Goal: Find specific page/section: Find specific page/section

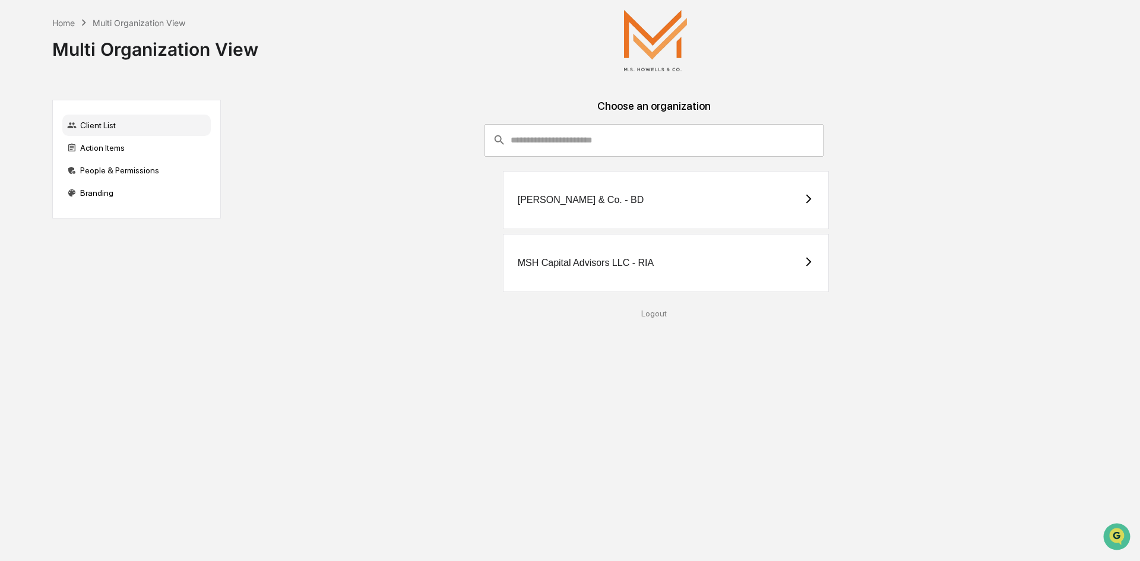
click at [602, 261] on div "MSH Capital Advisors LLC - RIA" at bounding box center [586, 263] width 136 height 11
click at [660, 196] on div "[PERSON_NAME] & Co. - BD" at bounding box center [666, 200] width 327 height 58
click at [731, 274] on div "MSH Capital Advisors LLC - RIA" at bounding box center [666, 263] width 327 height 58
click at [719, 201] on div "[PERSON_NAME] & Co. - BD" at bounding box center [666, 200] width 327 height 58
click at [138, 173] on div "People & Permissions" at bounding box center [136, 170] width 148 height 21
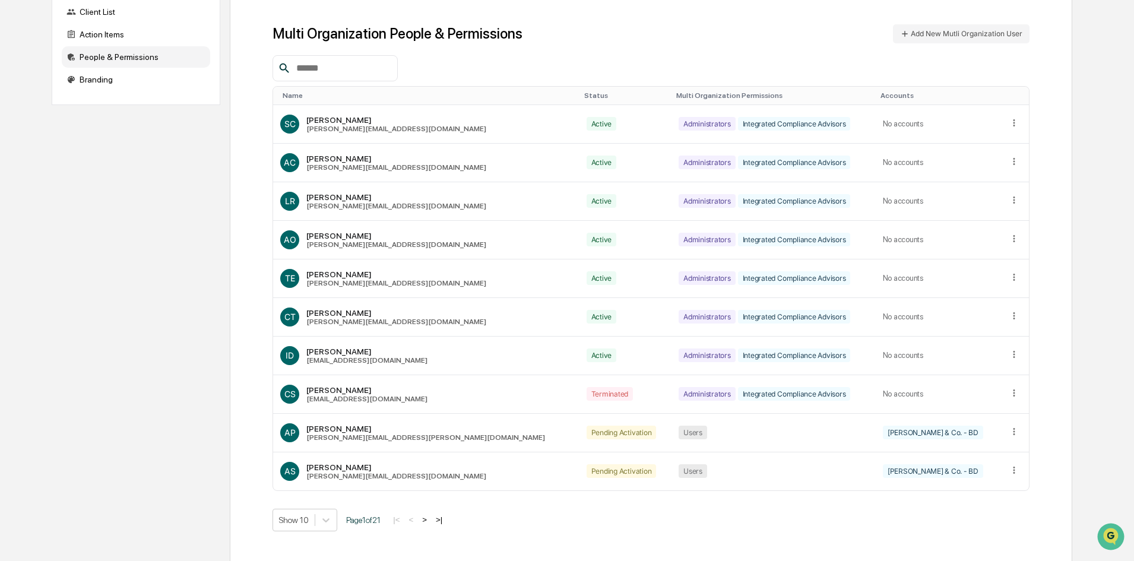
scroll to position [121, 0]
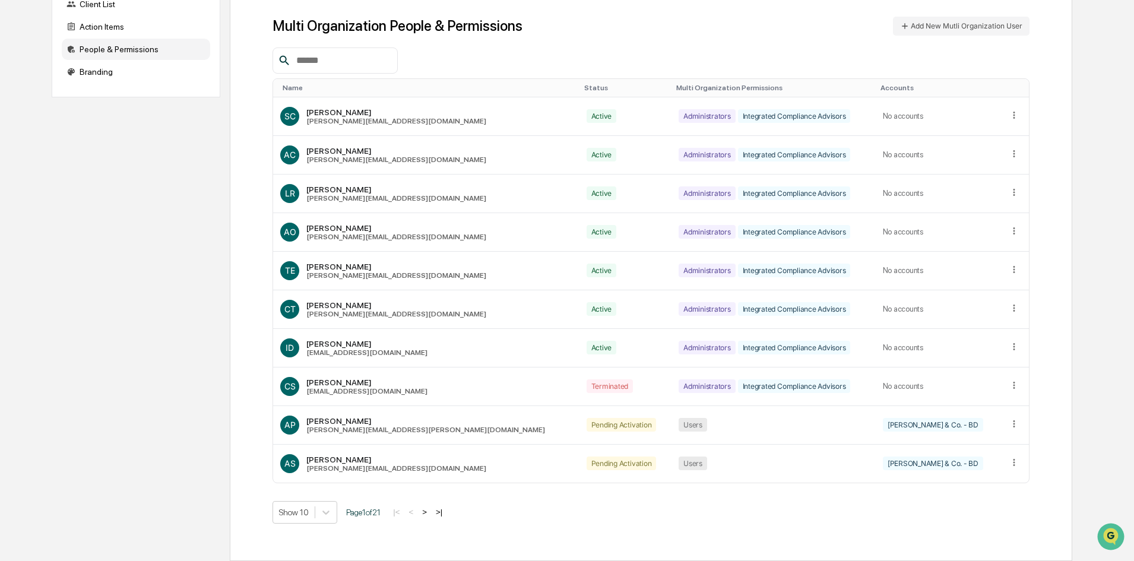
click at [431, 512] on button ">" at bounding box center [425, 512] width 12 height 10
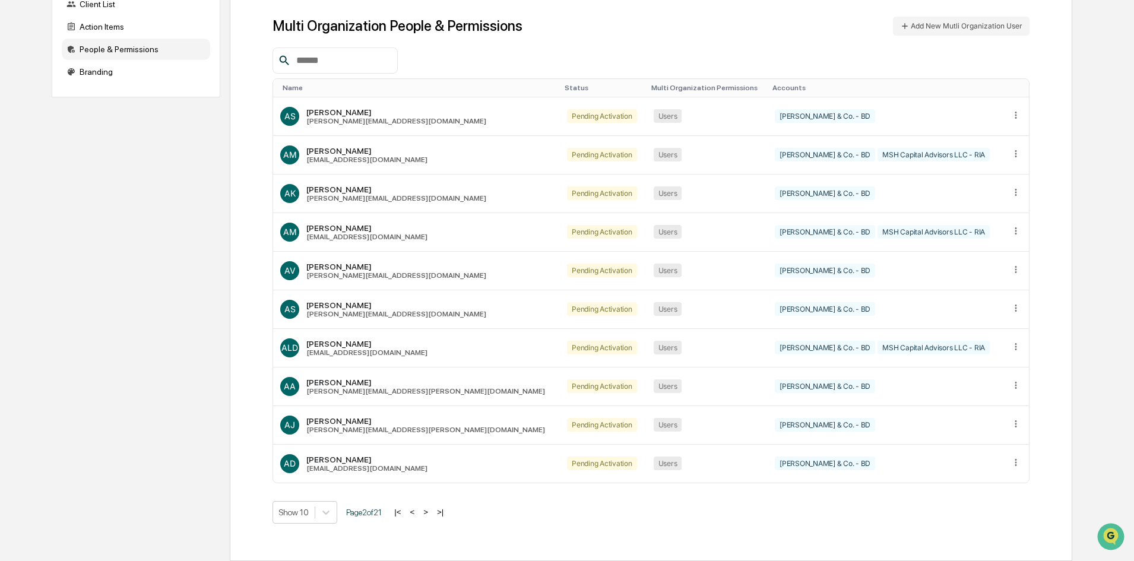
click at [432, 512] on button ">" at bounding box center [426, 512] width 12 height 10
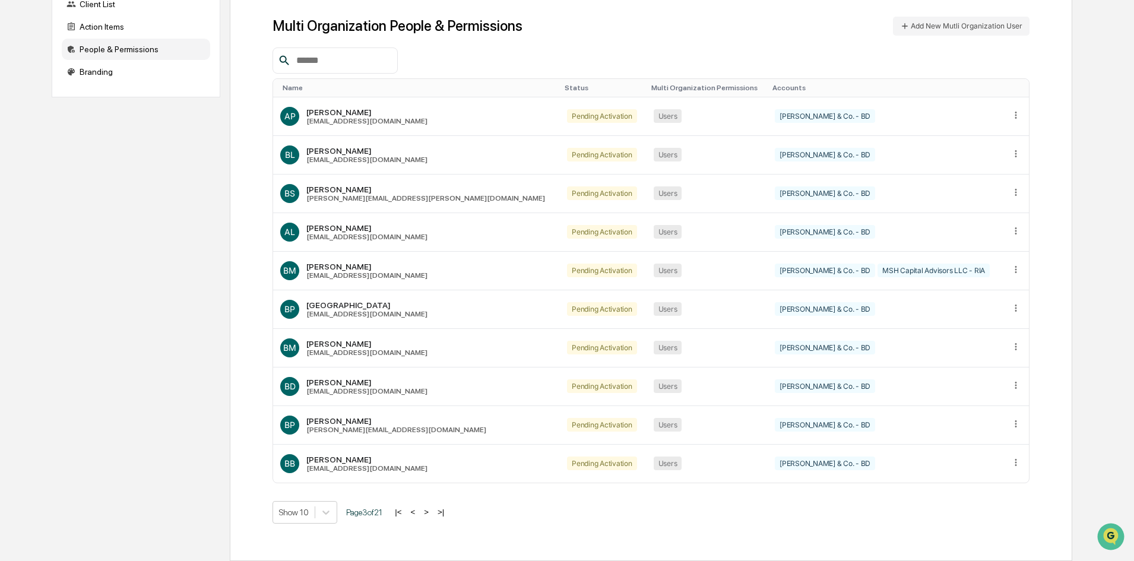
click at [432, 512] on button ">" at bounding box center [426, 512] width 12 height 10
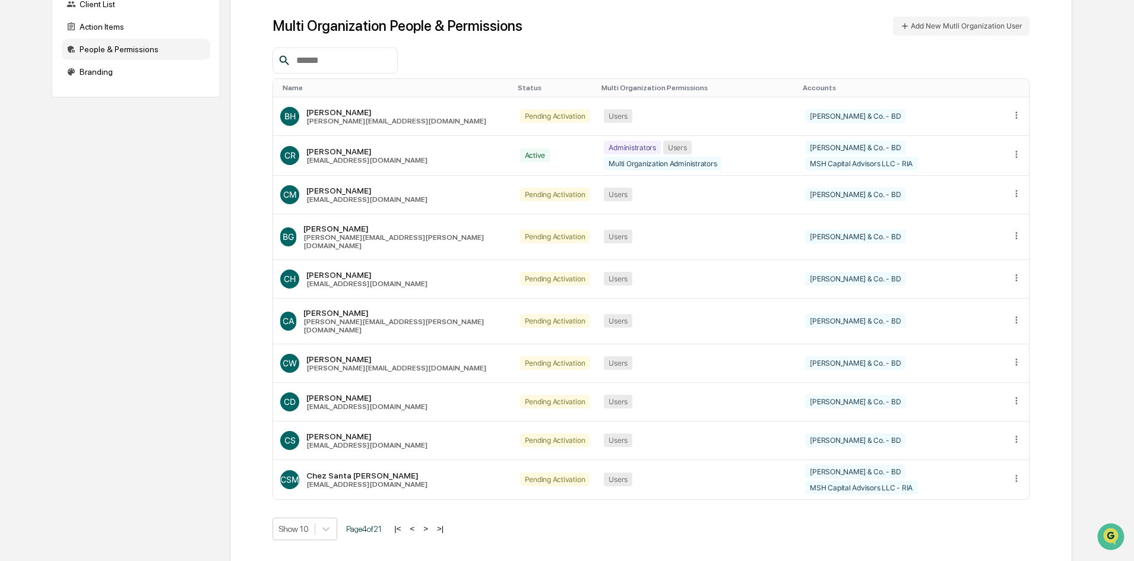
click at [432, 524] on button ">" at bounding box center [426, 529] width 12 height 10
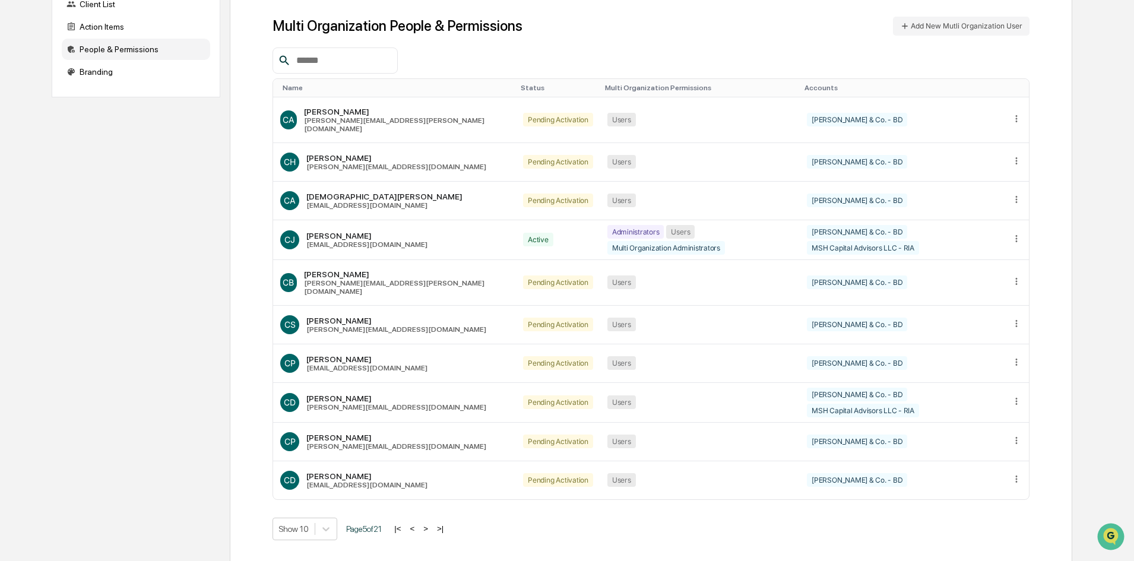
click at [432, 524] on button ">" at bounding box center [426, 529] width 12 height 10
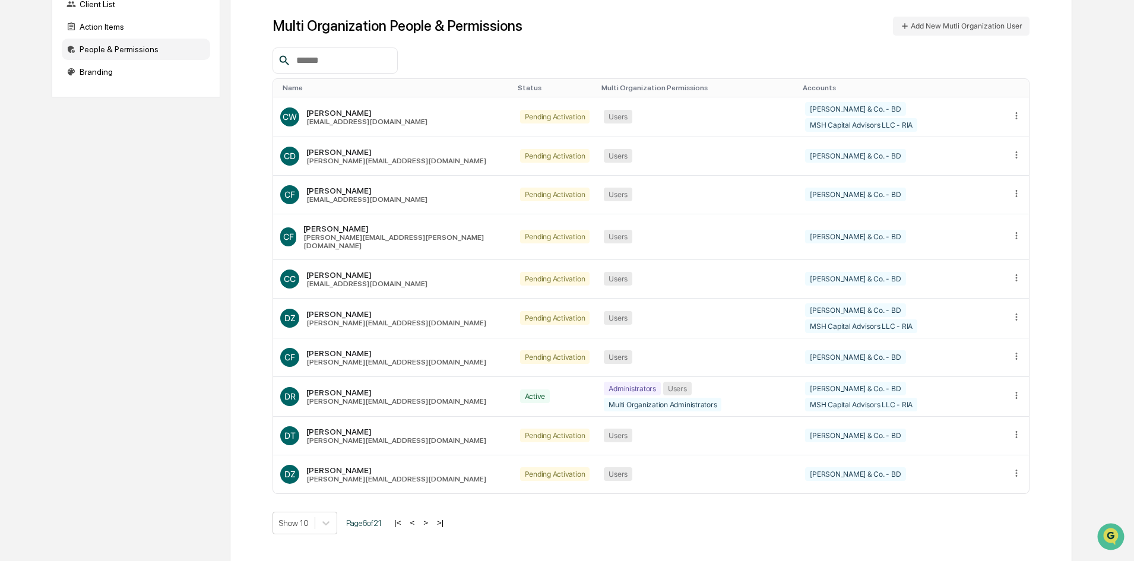
click at [432, 518] on button ">" at bounding box center [426, 523] width 12 height 10
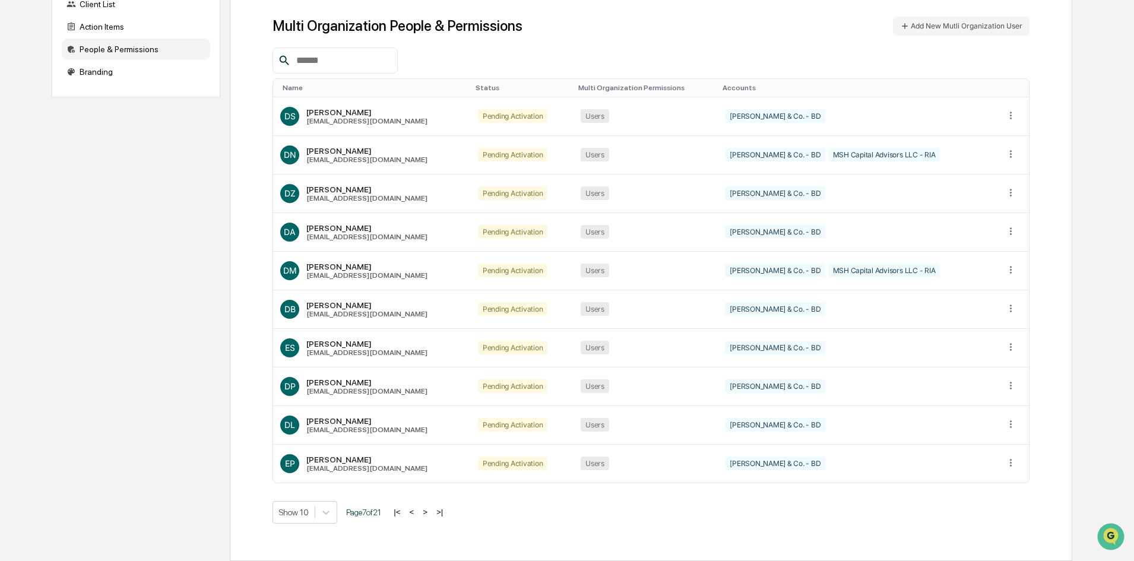
click at [431, 512] on button ">" at bounding box center [425, 512] width 12 height 10
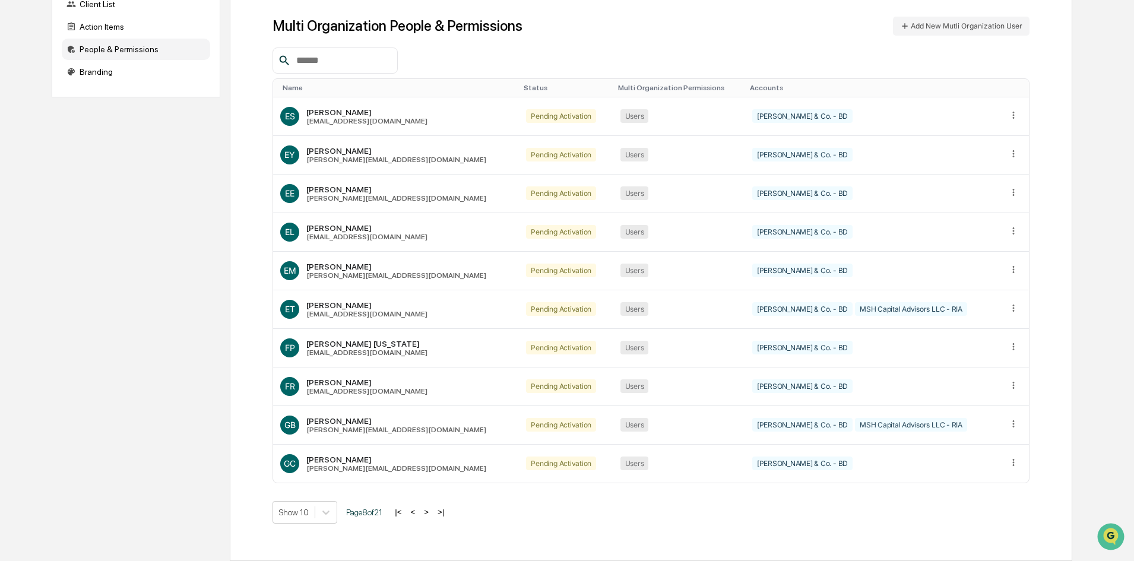
click at [432, 512] on button ">" at bounding box center [426, 512] width 12 height 10
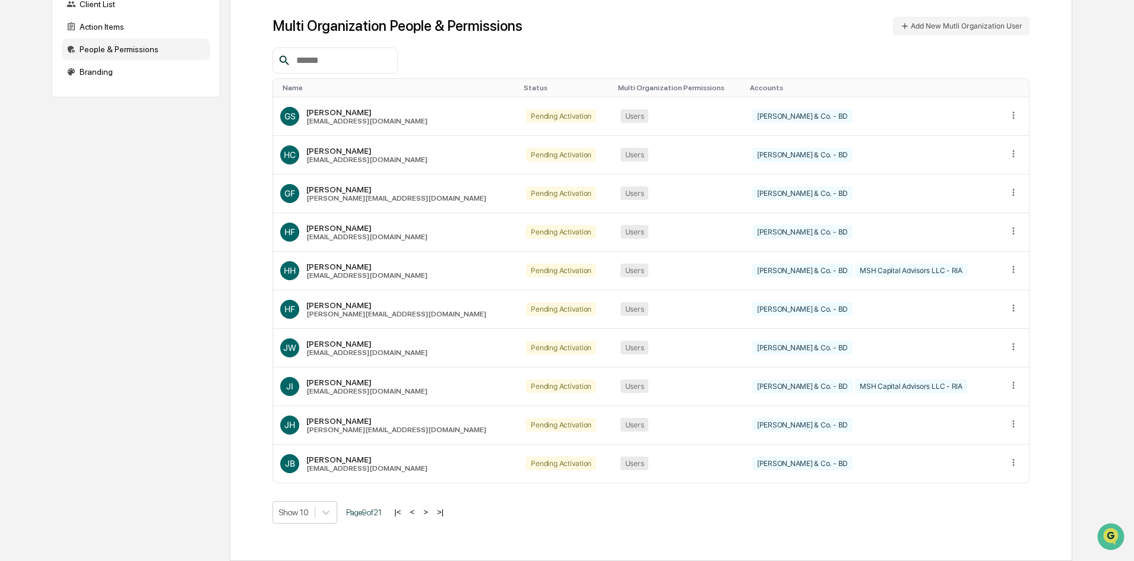
click at [432, 512] on button ">" at bounding box center [426, 512] width 12 height 10
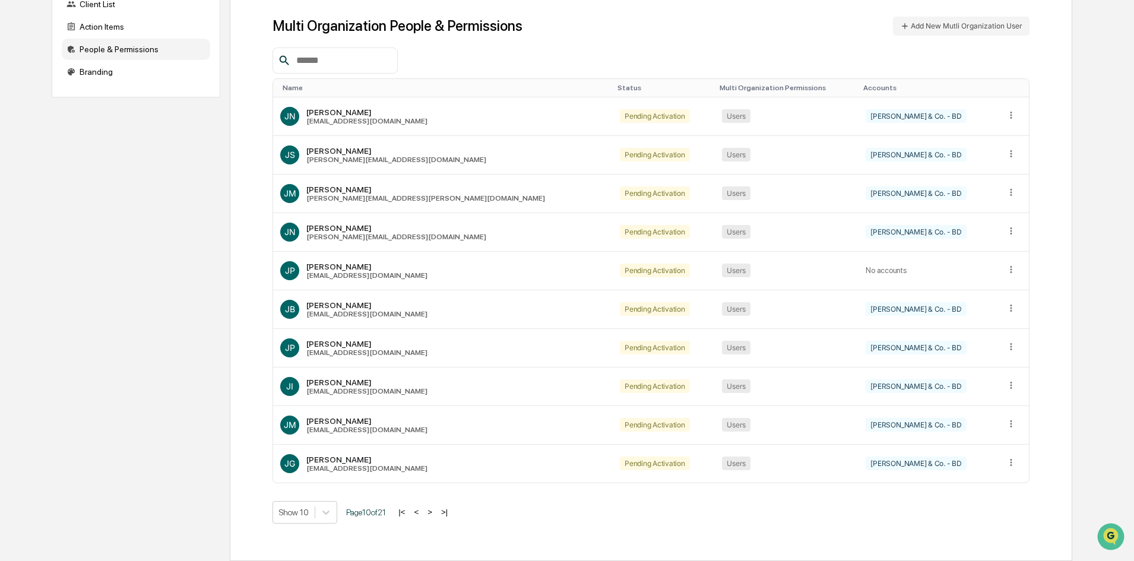
click at [433, 512] on button ">" at bounding box center [430, 512] width 12 height 10
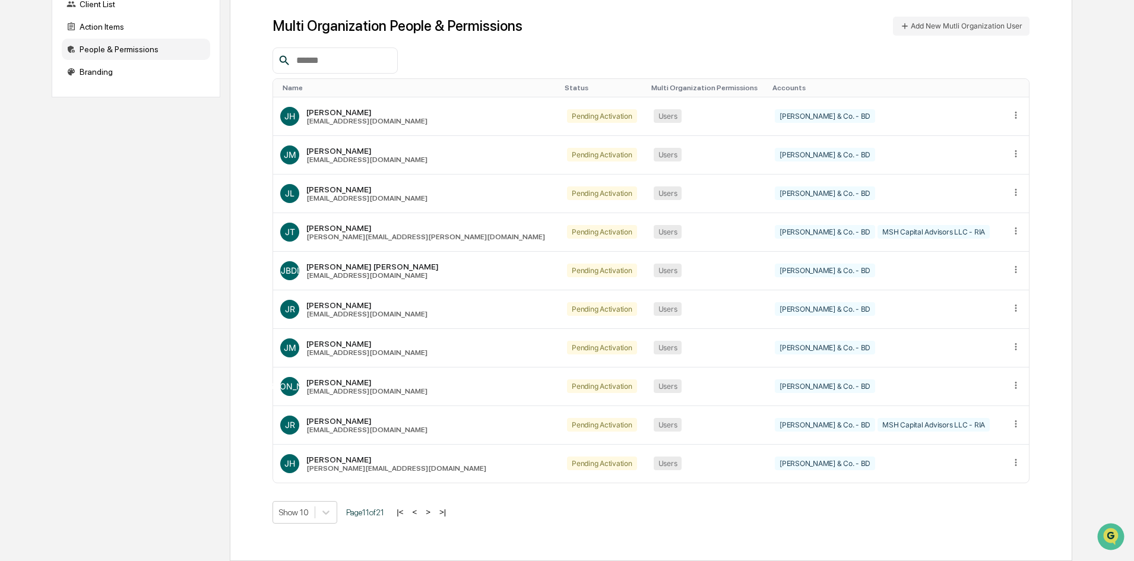
click at [433, 512] on button ">" at bounding box center [428, 512] width 12 height 10
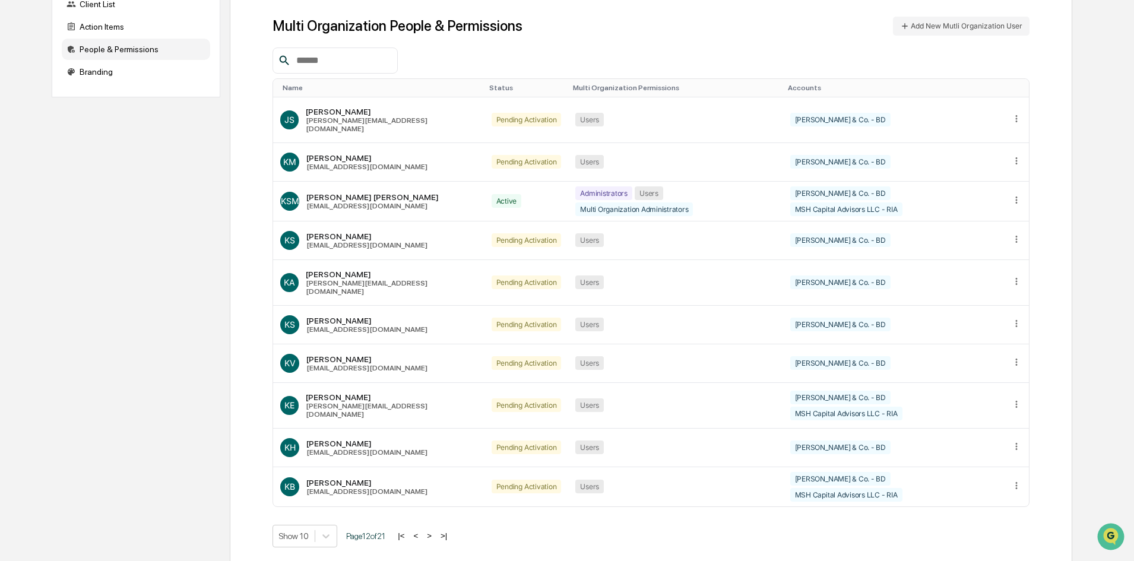
click at [433, 531] on button ">" at bounding box center [429, 536] width 12 height 10
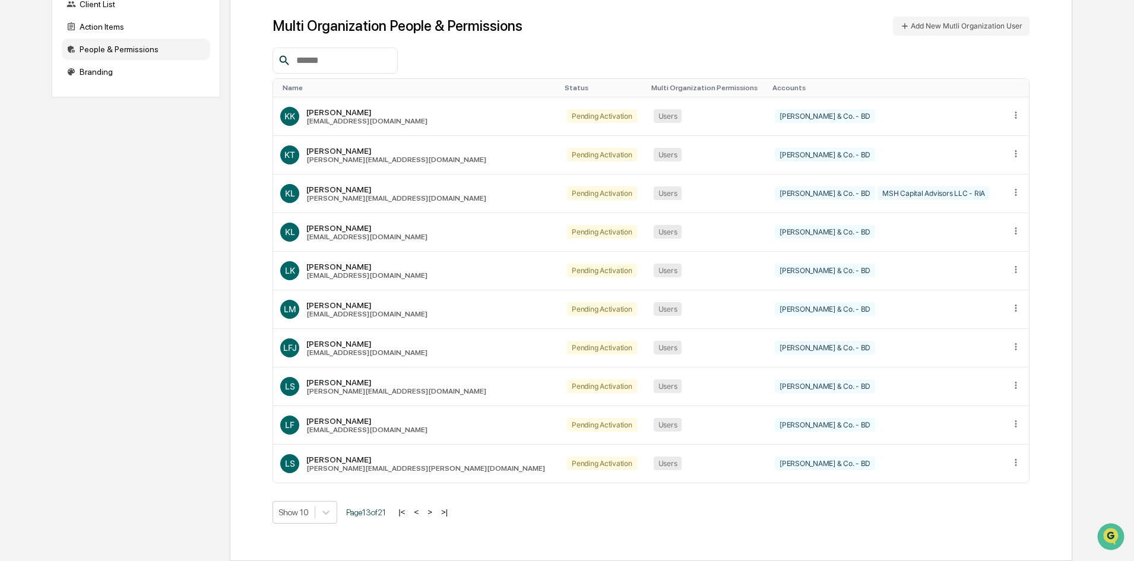
click at [436, 513] on button ">" at bounding box center [430, 512] width 12 height 10
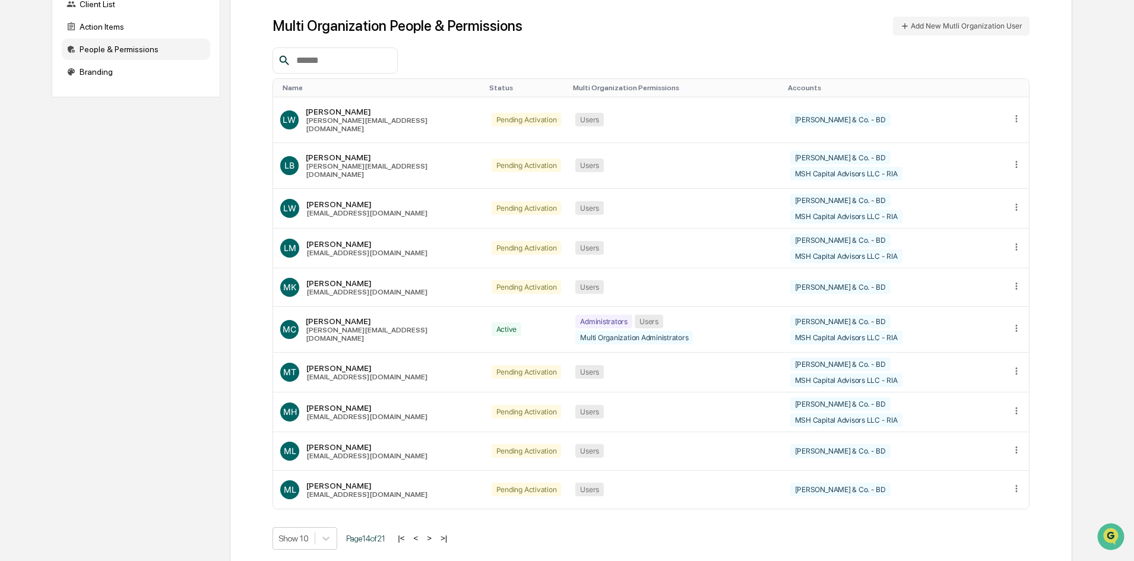
click at [435, 533] on button ">" at bounding box center [429, 538] width 12 height 10
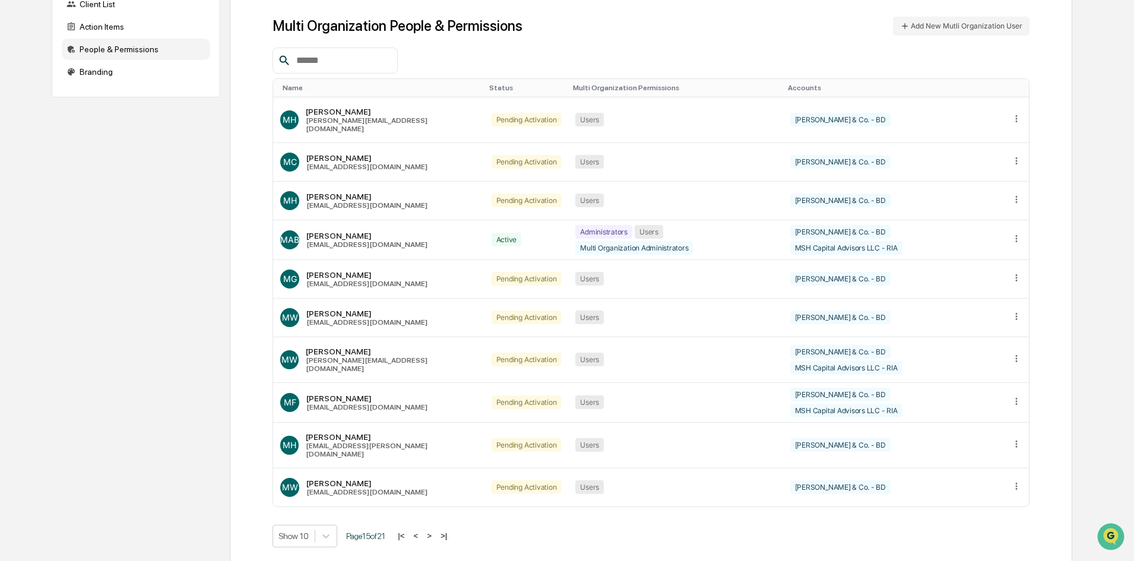
click at [435, 531] on button ">" at bounding box center [429, 536] width 12 height 10
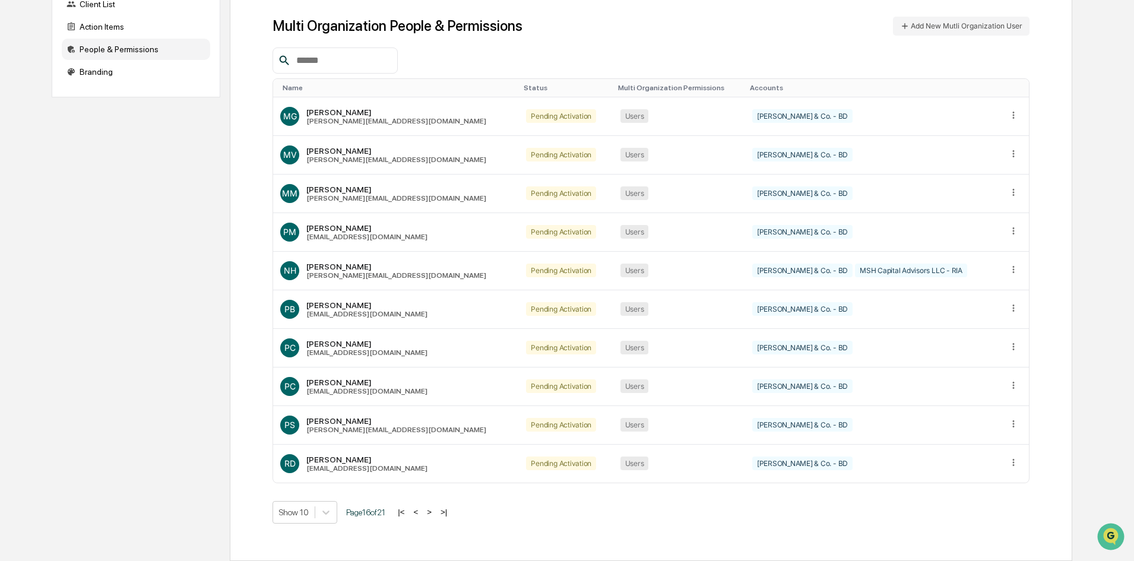
click at [435, 513] on button ">" at bounding box center [429, 512] width 12 height 10
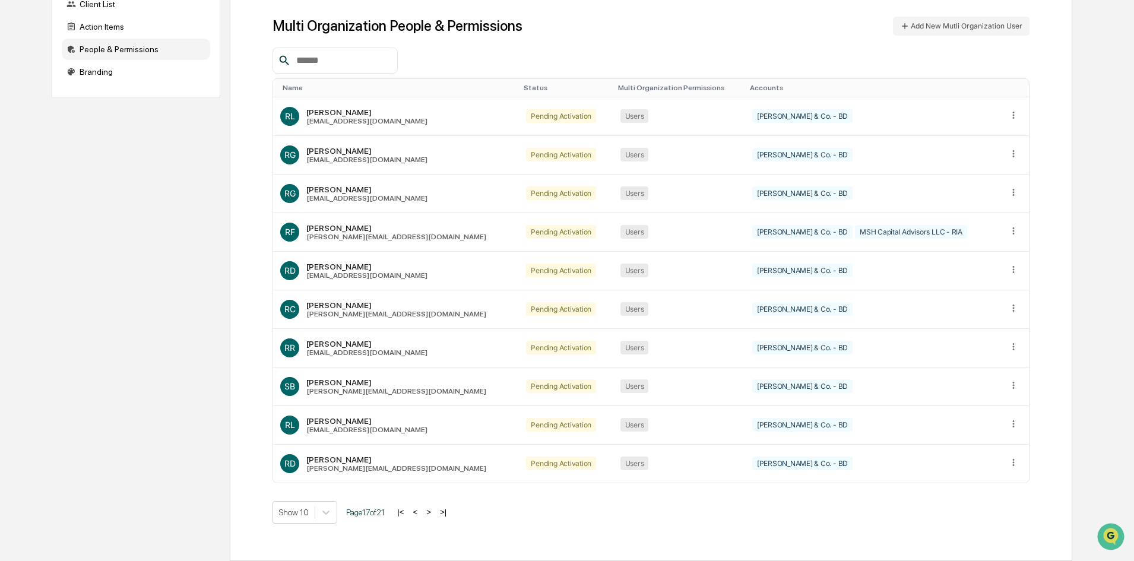
click at [435, 513] on button ">" at bounding box center [429, 512] width 12 height 10
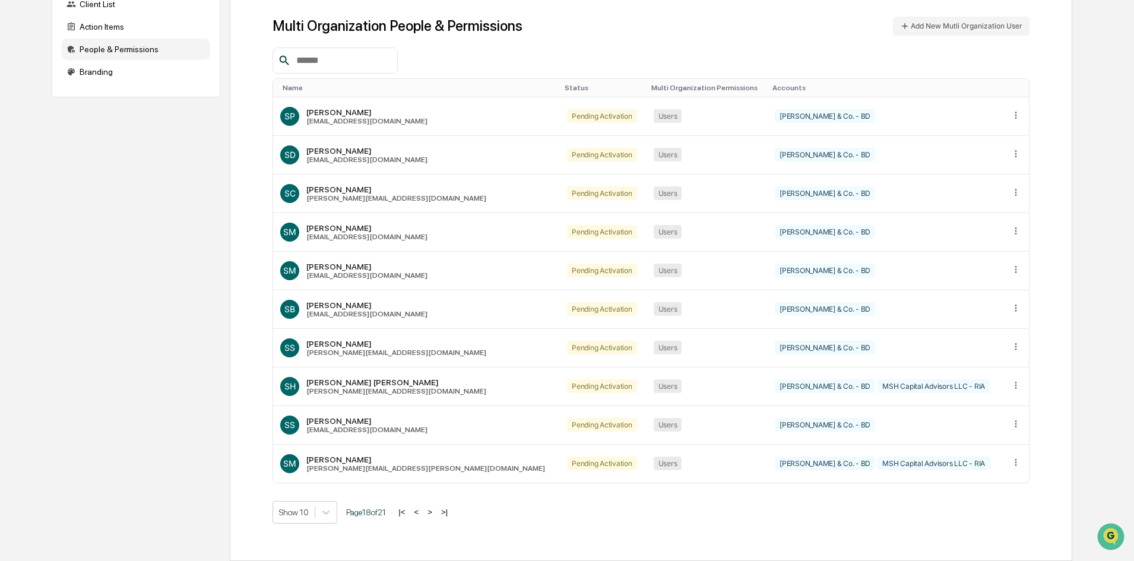
click at [435, 513] on button ">" at bounding box center [430, 512] width 12 height 10
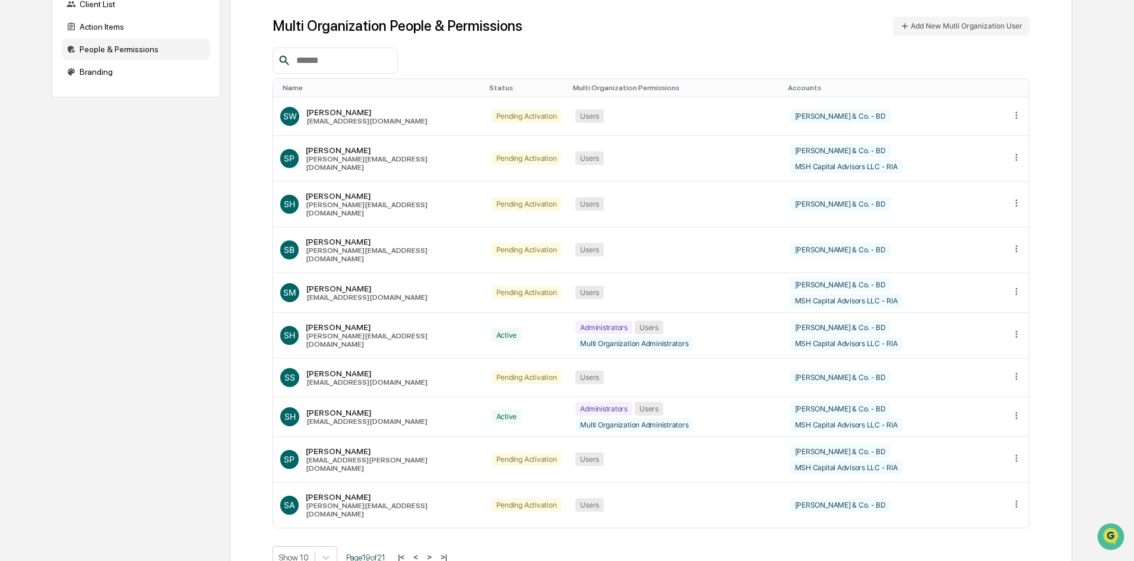
click at [435, 552] on button ">" at bounding box center [429, 557] width 12 height 10
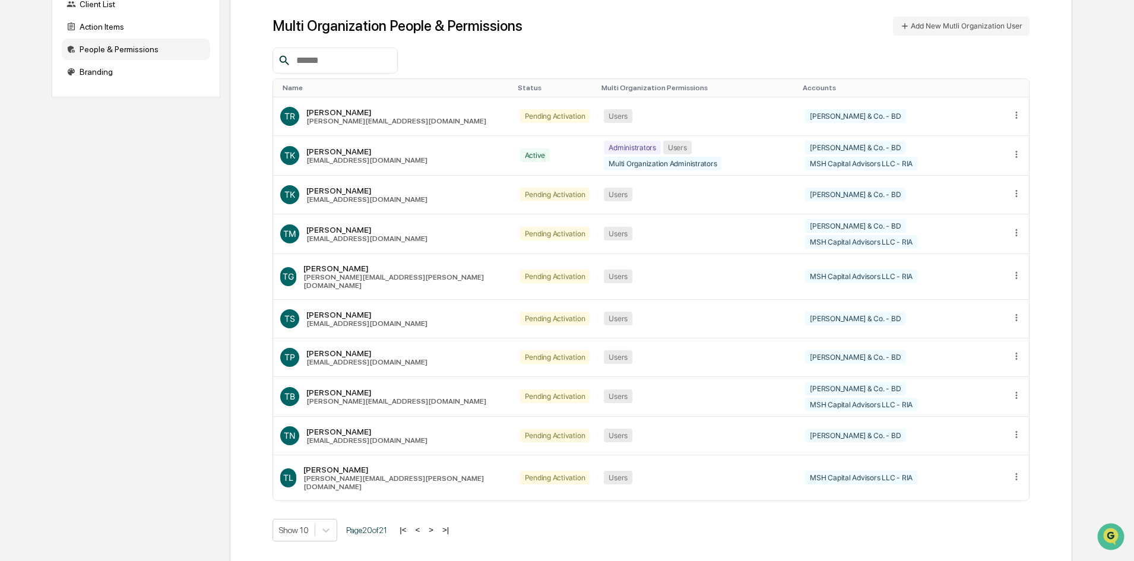
click at [435, 525] on button ">" at bounding box center [431, 530] width 12 height 10
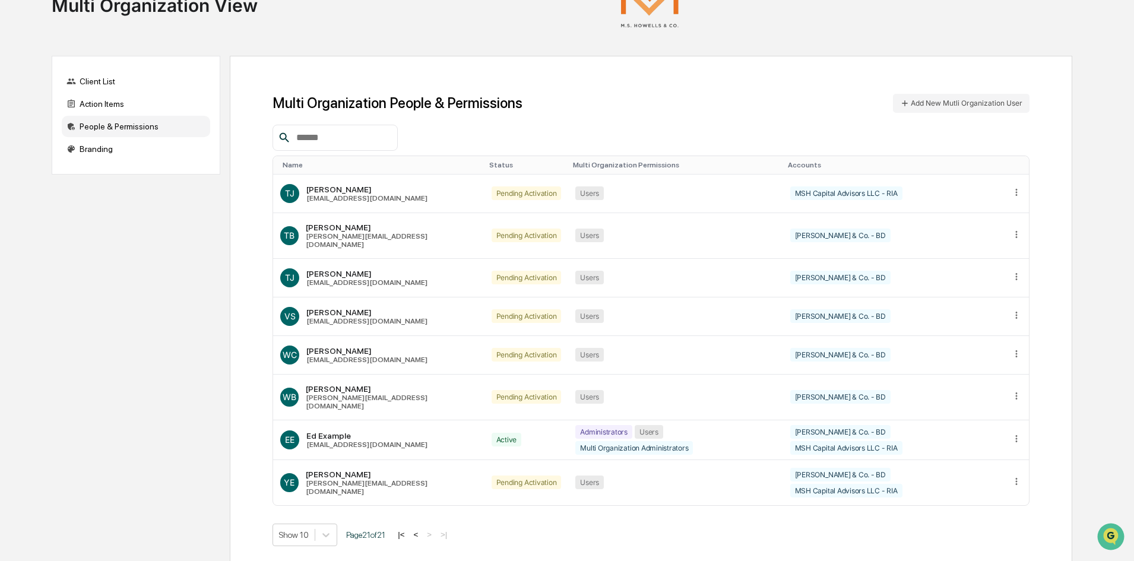
click at [422, 530] on button "<" at bounding box center [416, 535] width 12 height 10
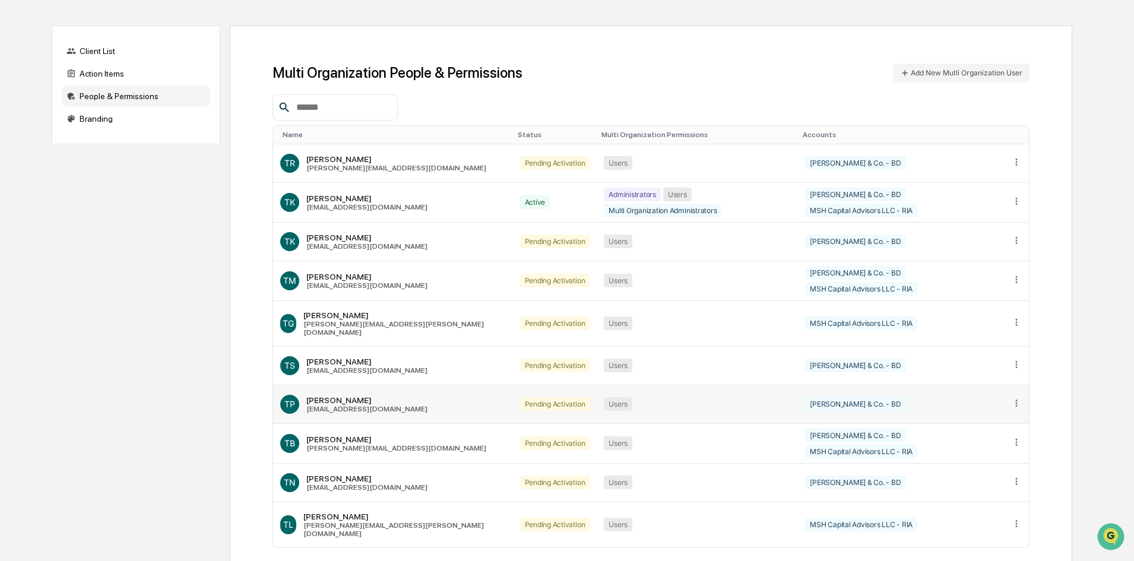
scroll to position [103, 0]
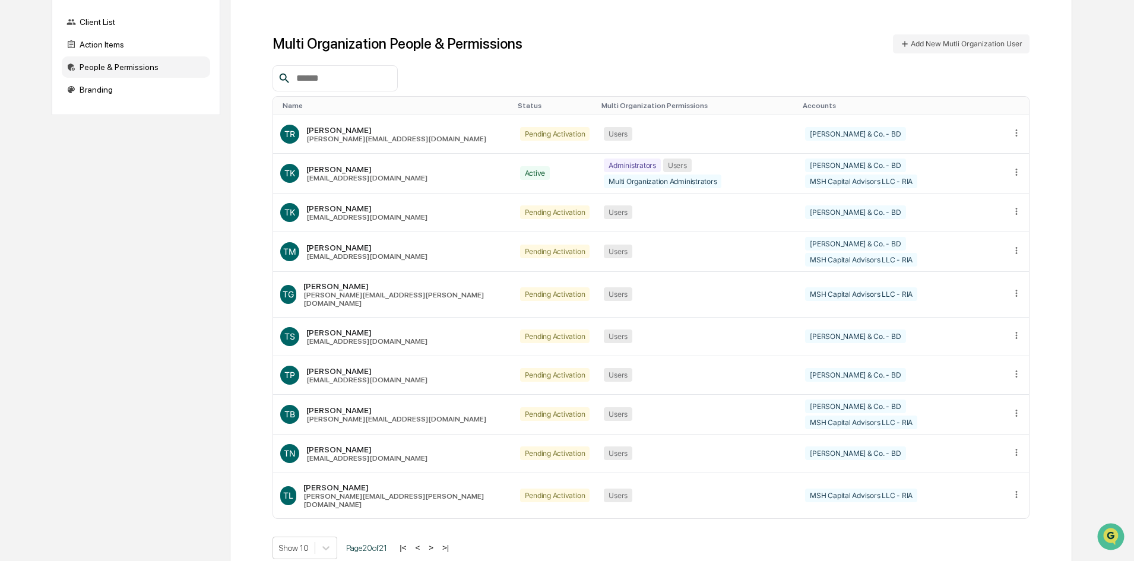
click at [437, 543] on button ">" at bounding box center [431, 548] width 12 height 10
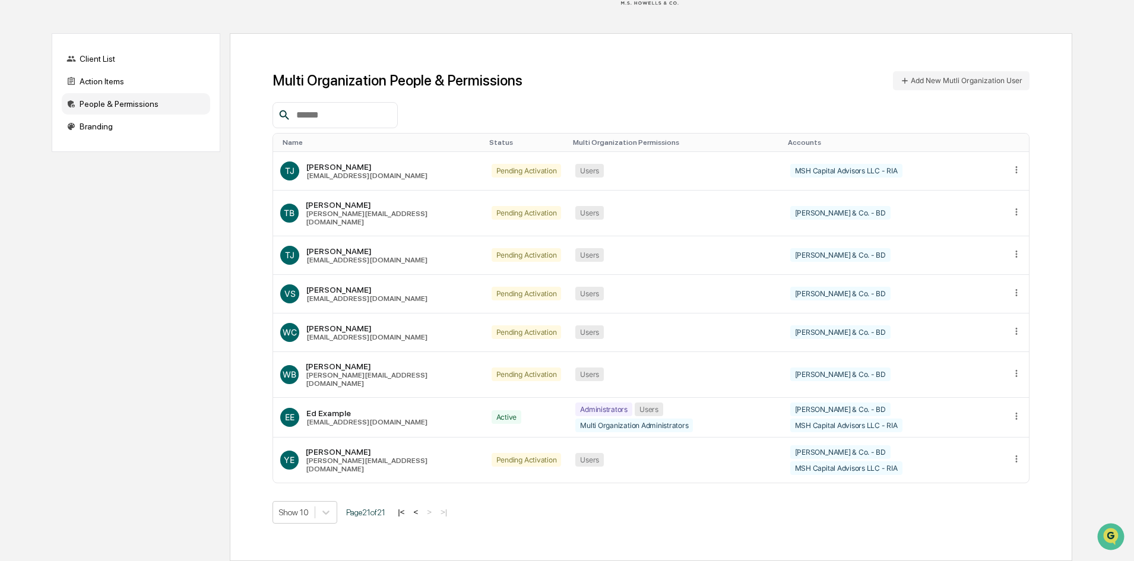
scroll to position [44, 0]
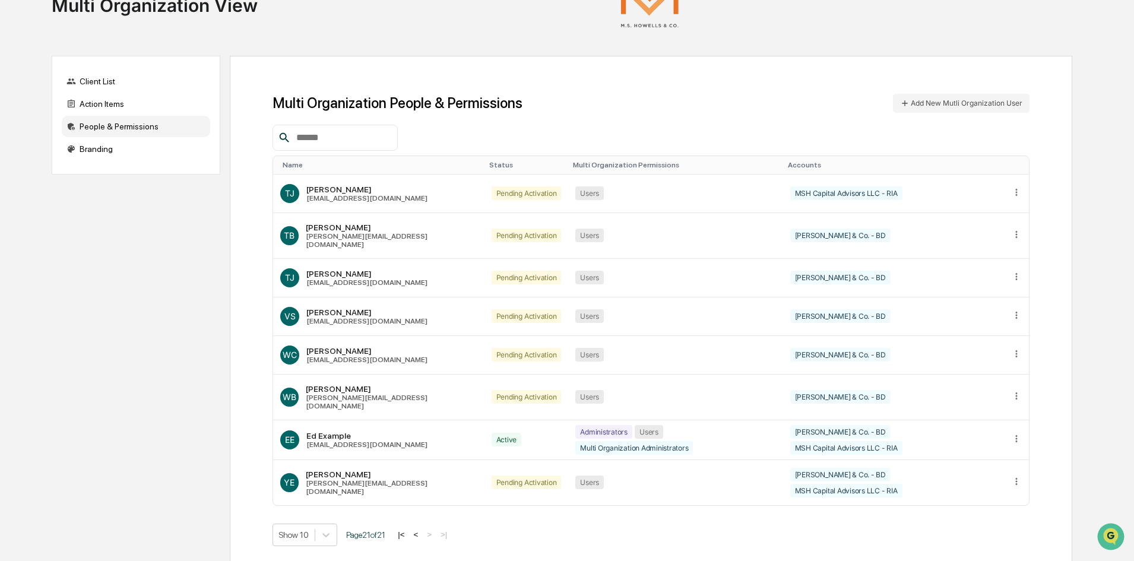
click at [420, 530] on button "<" at bounding box center [416, 535] width 12 height 10
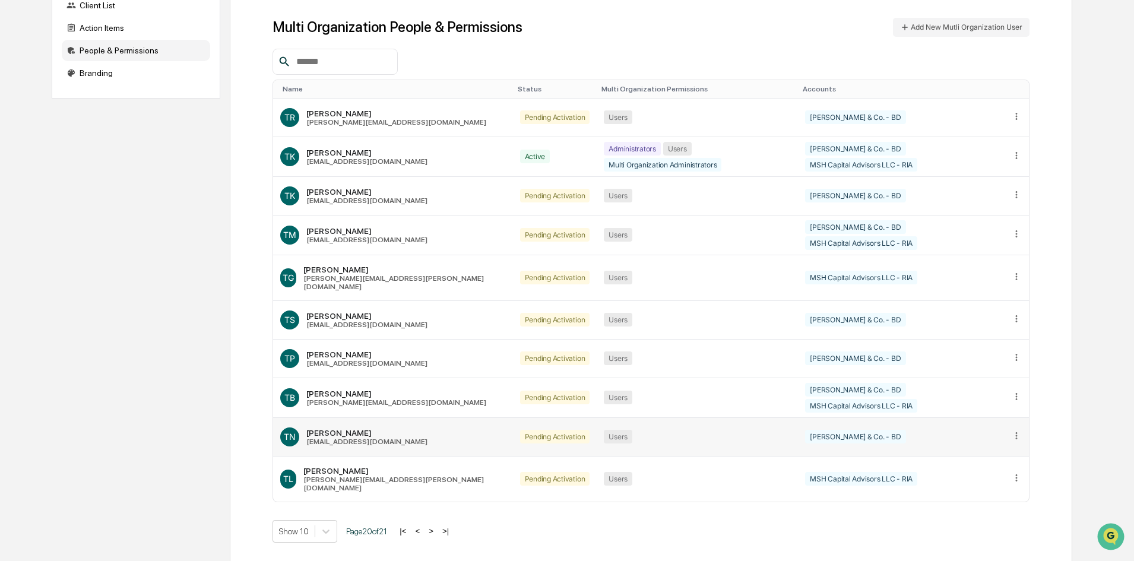
scroll to position [121, 0]
click at [435, 525] on button ">" at bounding box center [431, 530] width 12 height 10
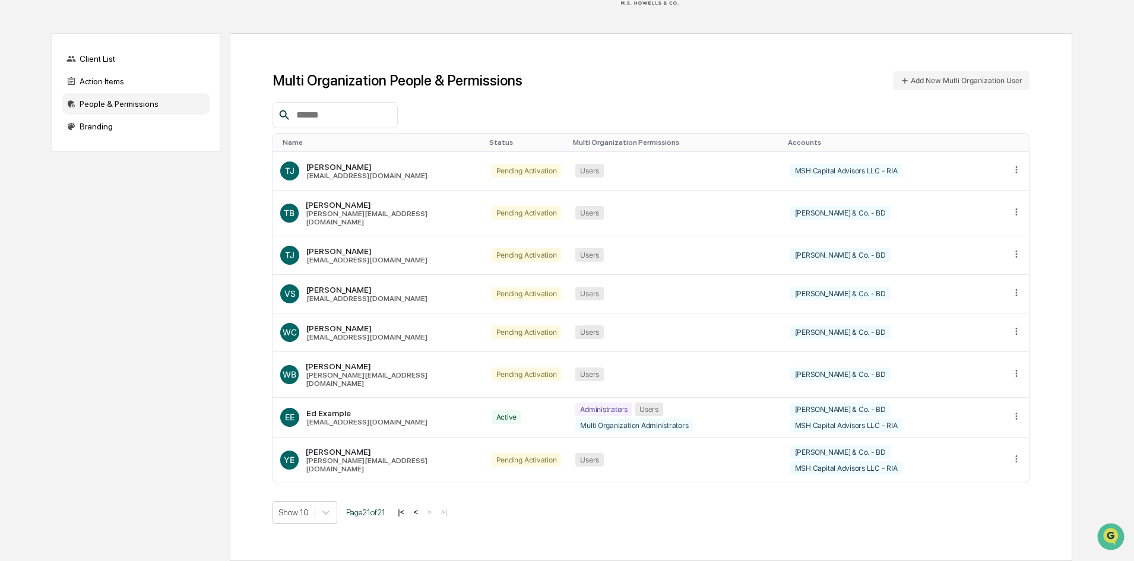
scroll to position [44, 0]
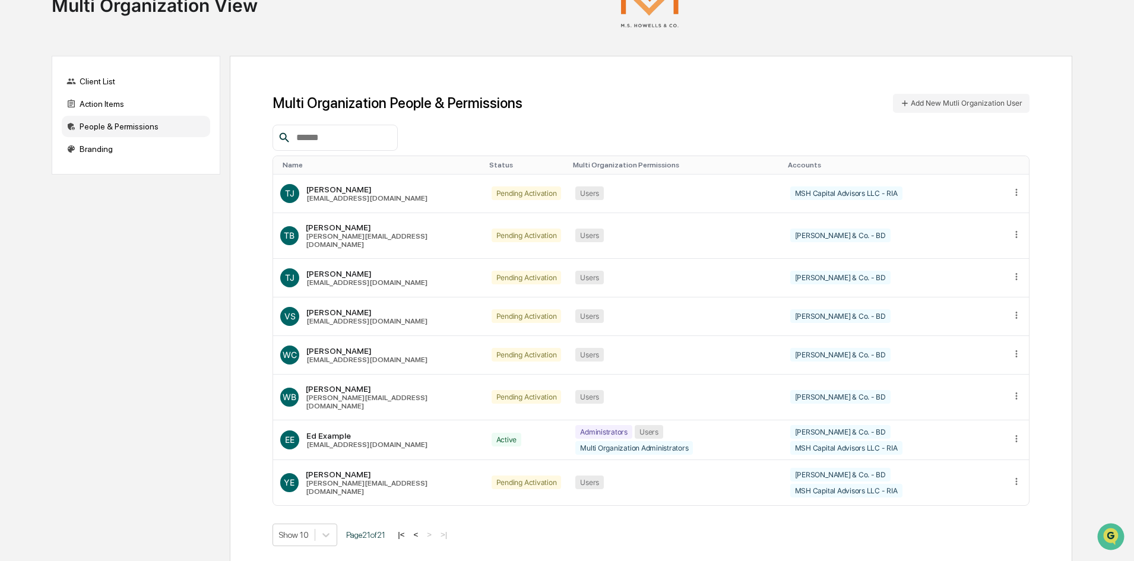
click at [854, 45] on div "Home Multi Organization View Multi Organization View Client List Action Items P…" at bounding box center [562, 270] width 1056 height 628
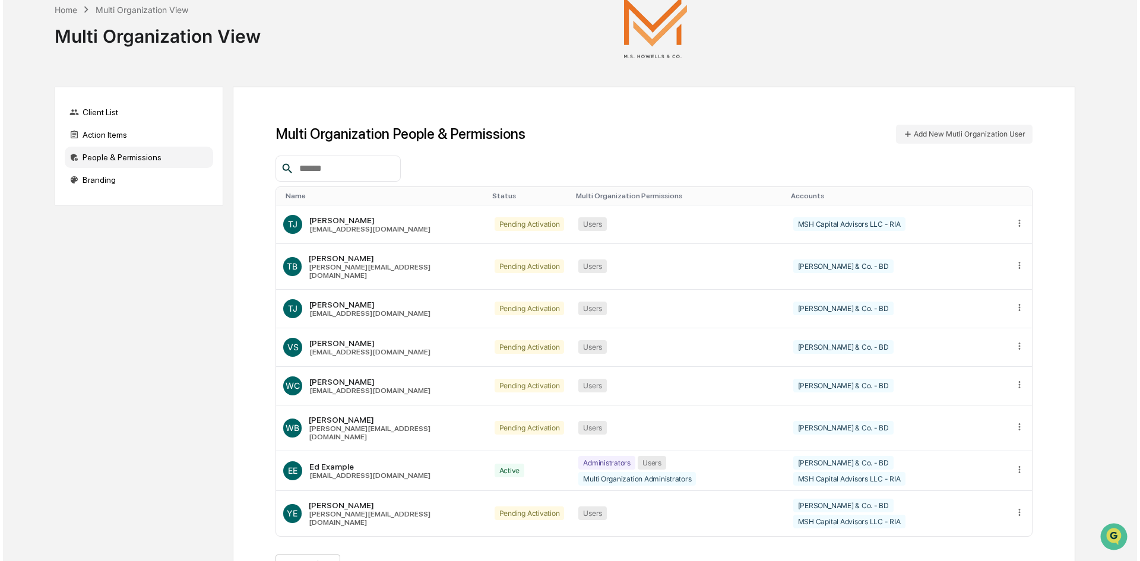
scroll to position [0, 0]
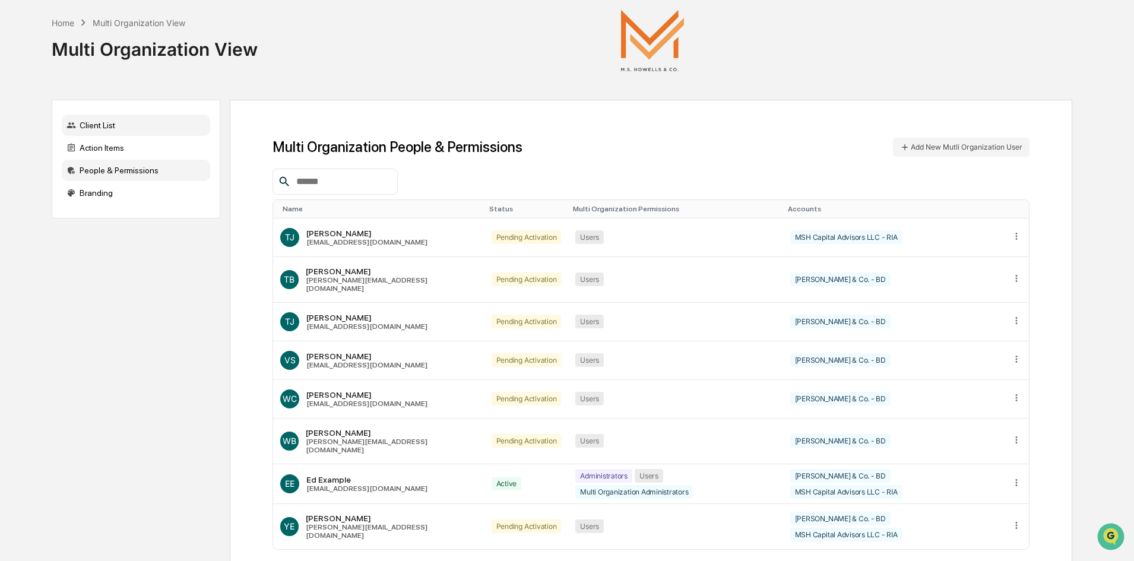
click at [98, 124] on div "Client List" at bounding box center [136, 125] width 148 height 21
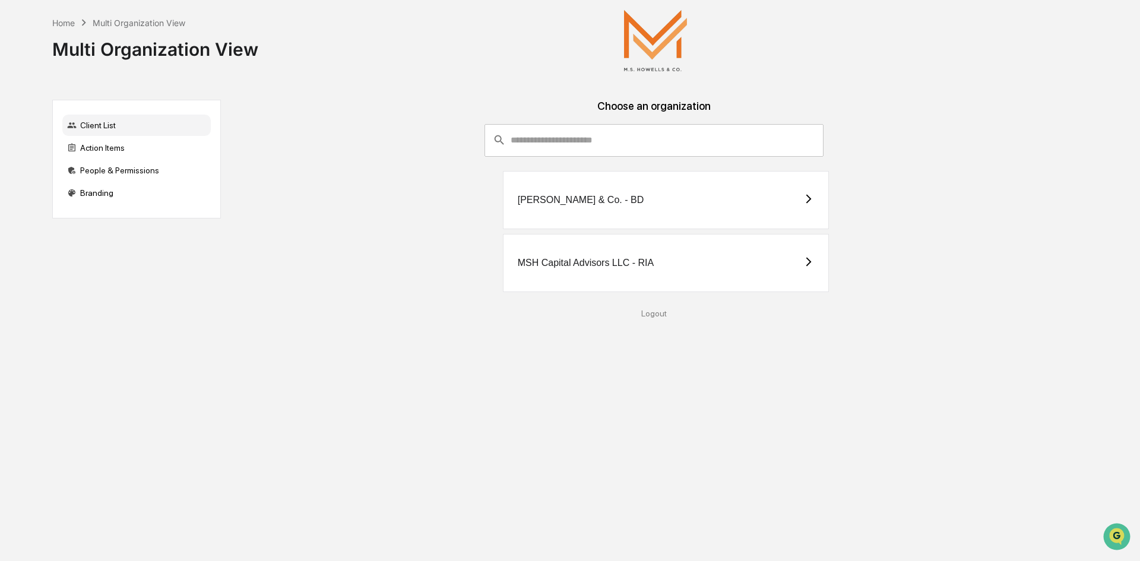
click at [616, 204] on div "[PERSON_NAME] & Co. - BD" at bounding box center [581, 200] width 126 height 11
